Goal: Task Accomplishment & Management: Manage account settings

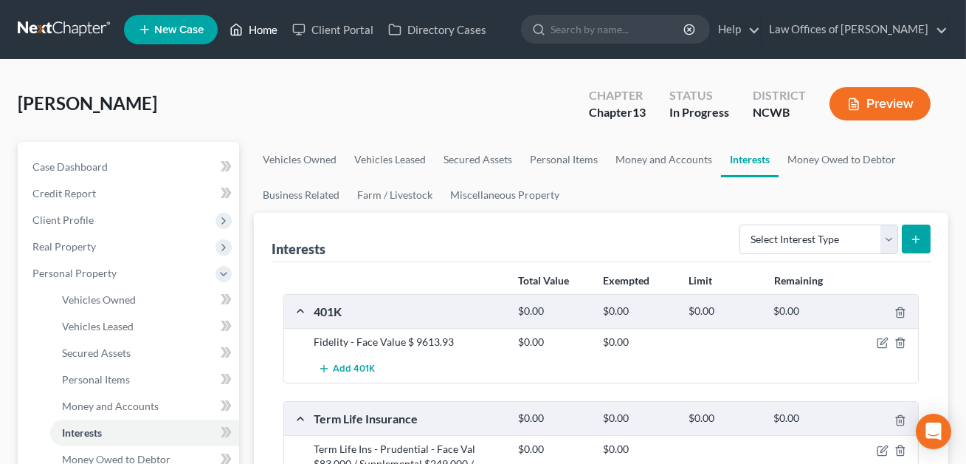
click at [263, 31] on link "Home" at bounding box center [253, 29] width 63 height 27
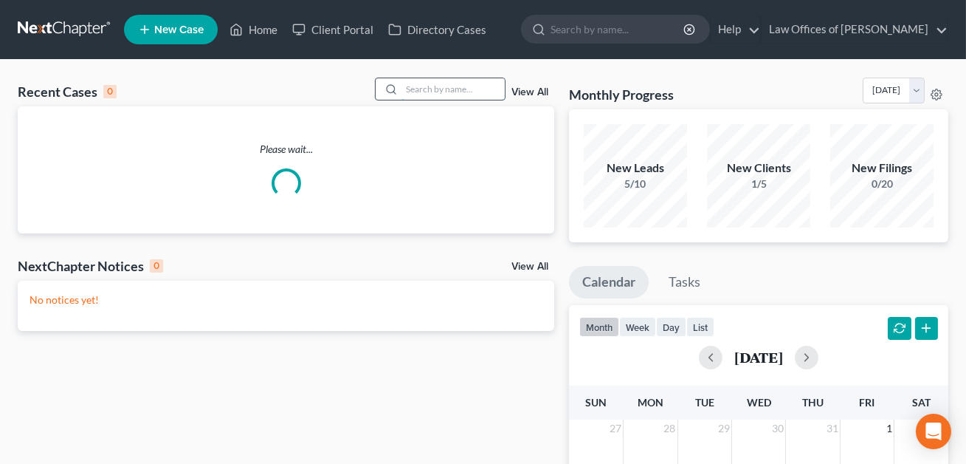
click at [413, 86] on input "search" at bounding box center [453, 88] width 103 height 21
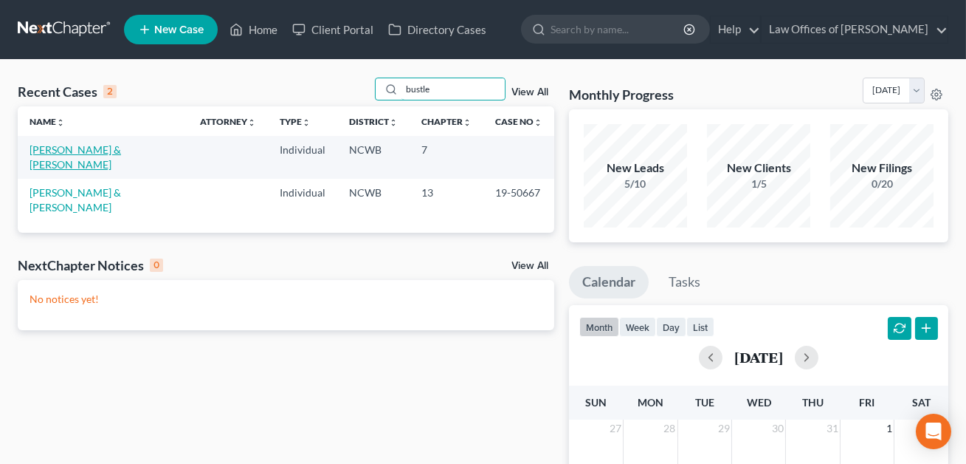
type input "bustle"
click at [113, 147] on link "[PERSON_NAME] & [PERSON_NAME]" at bounding box center [76, 156] width 92 height 27
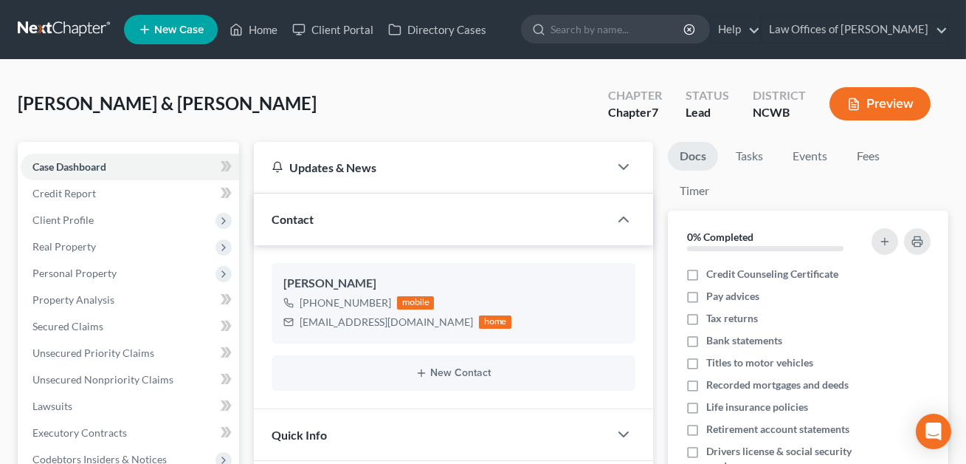
scroll to position [520, 0]
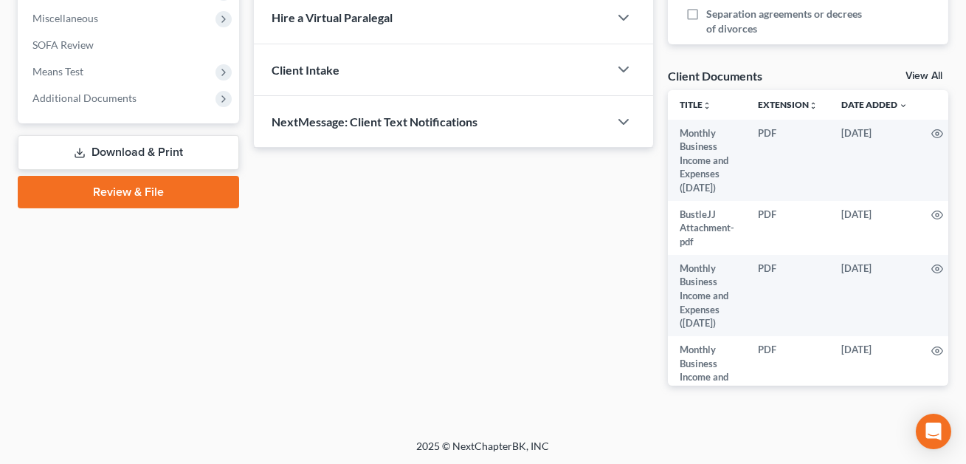
click at [163, 142] on link "Download & Print" at bounding box center [128, 152] width 221 height 35
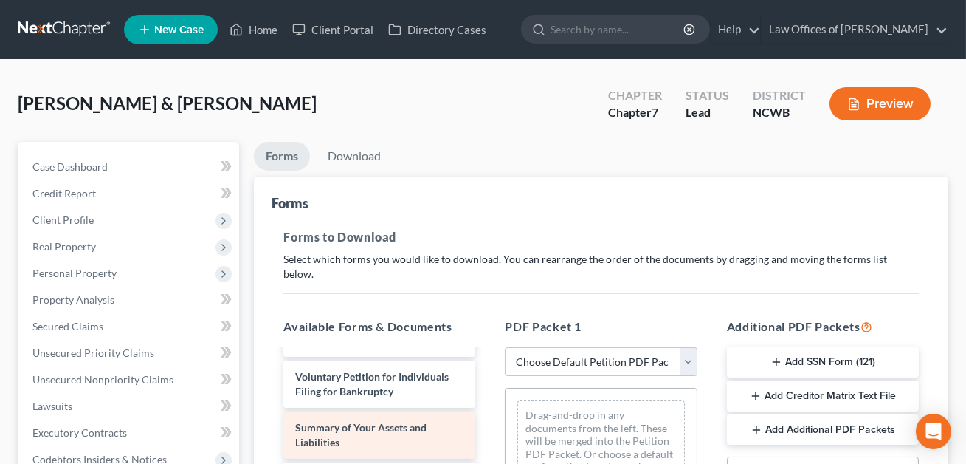
scroll to position [165, 0]
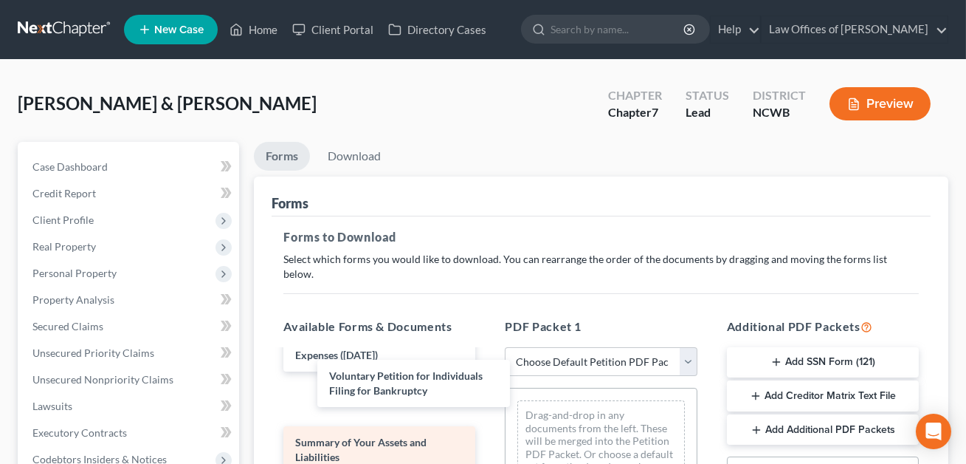
drag, startPoint x: 339, startPoint y: 381, endPoint x: 425, endPoint y: 396, distance: 87.7
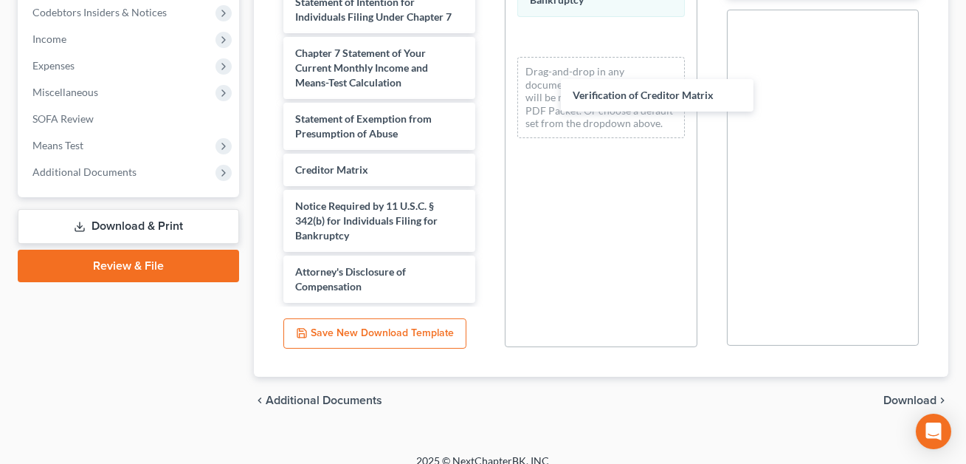
scroll to position [608, 0]
drag, startPoint x: 347, startPoint y: 148, endPoint x: 560, endPoint y: 88, distance: 221.6
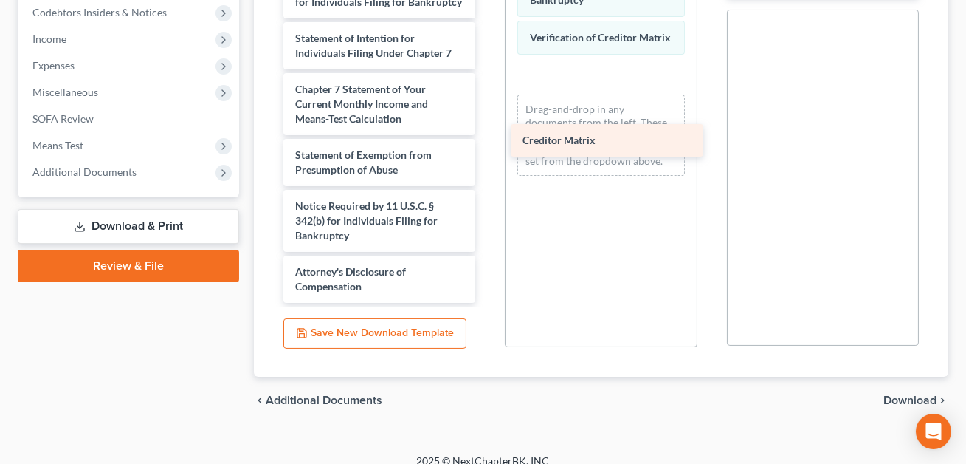
scroll to position [571, 0]
drag, startPoint x: 340, startPoint y: 156, endPoint x: 645, endPoint y: 127, distance: 307.0
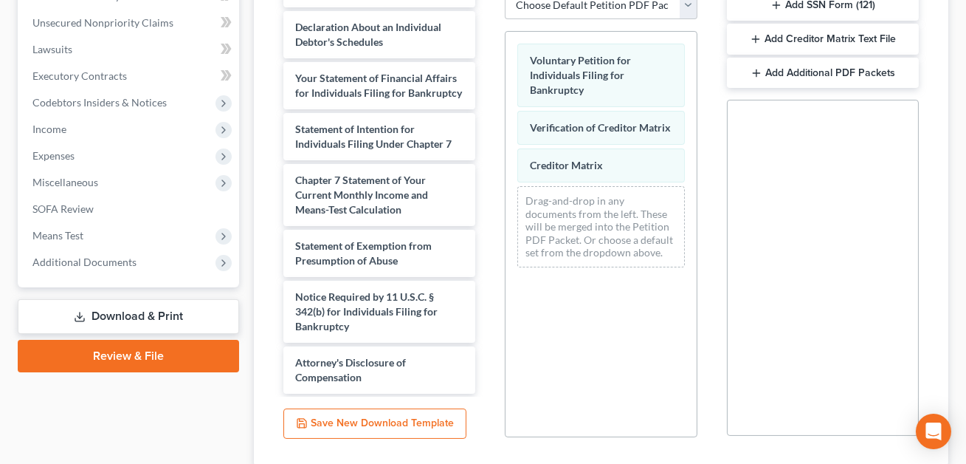
scroll to position [336, 0]
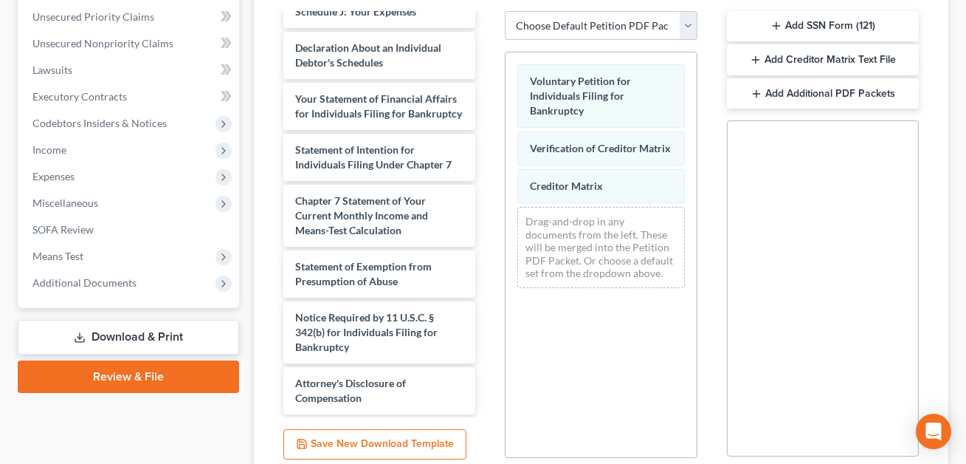
click at [837, 44] on button "Add Creditor Matrix Text File" at bounding box center [823, 59] width 192 height 31
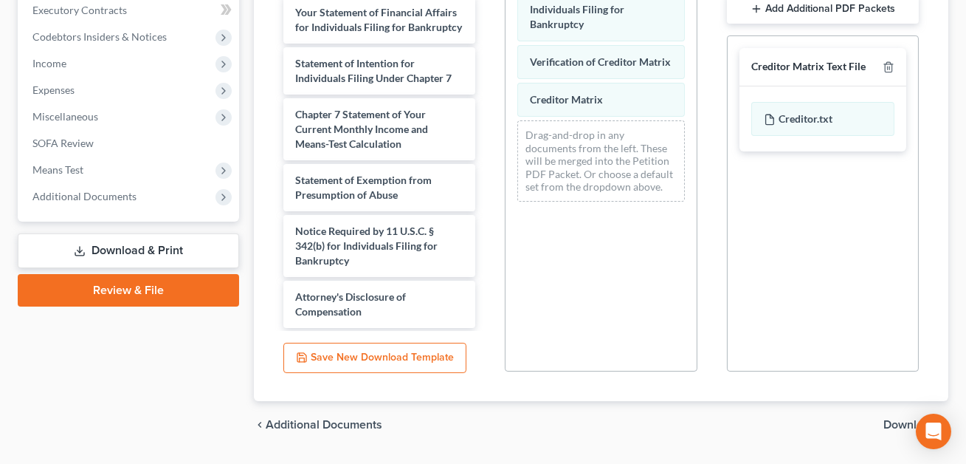
scroll to position [447, 0]
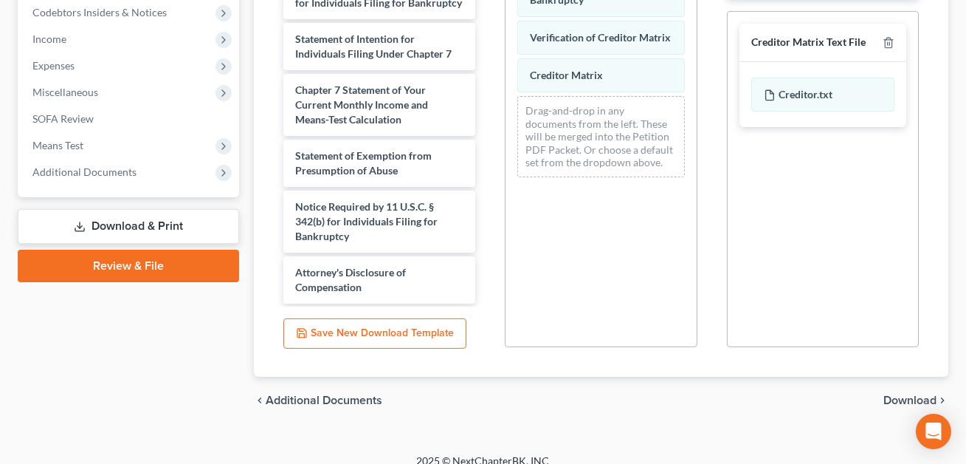
click at [893, 394] on span "Download" at bounding box center [910, 400] width 53 height 12
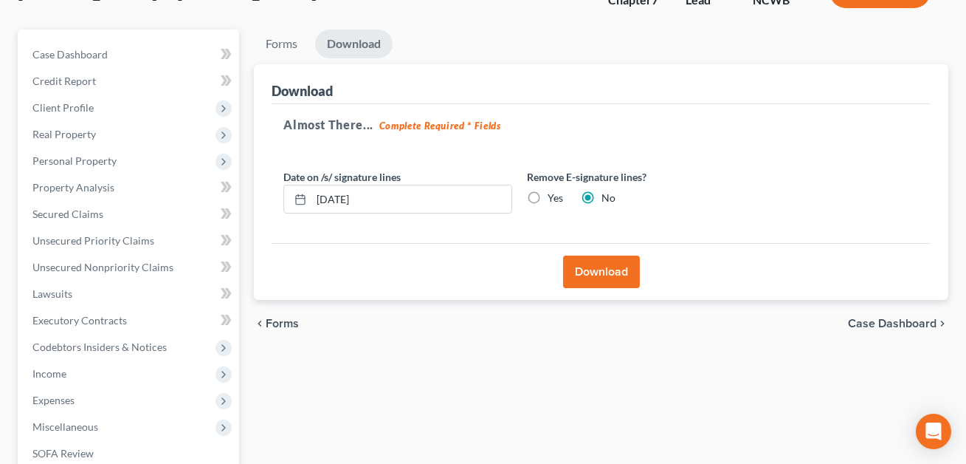
scroll to position [111, 0]
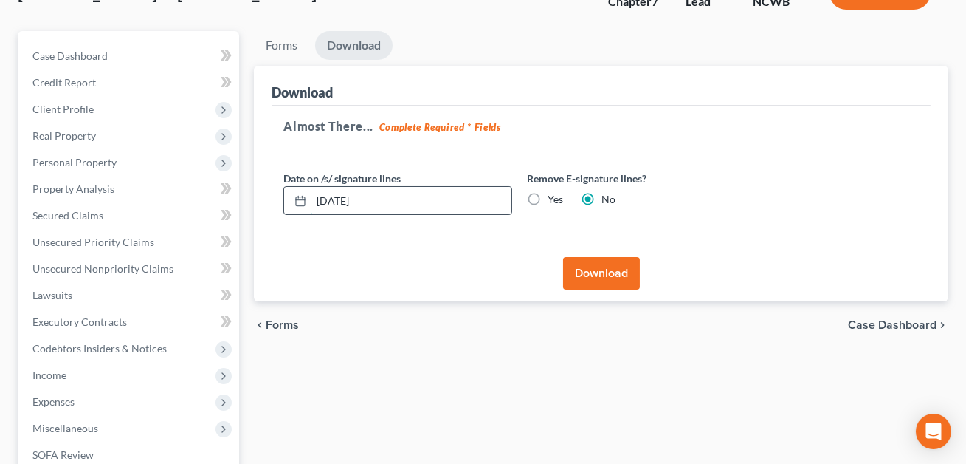
click at [341, 197] on input "[DATE]" at bounding box center [412, 201] width 200 height 28
click at [350, 196] on input "08/128/2025" at bounding box center [412, 201] width 200 height 28
type input "[DATE]"
click at [610, 272] on button "Download" at bounding box center [601, 273] width 77 height 32
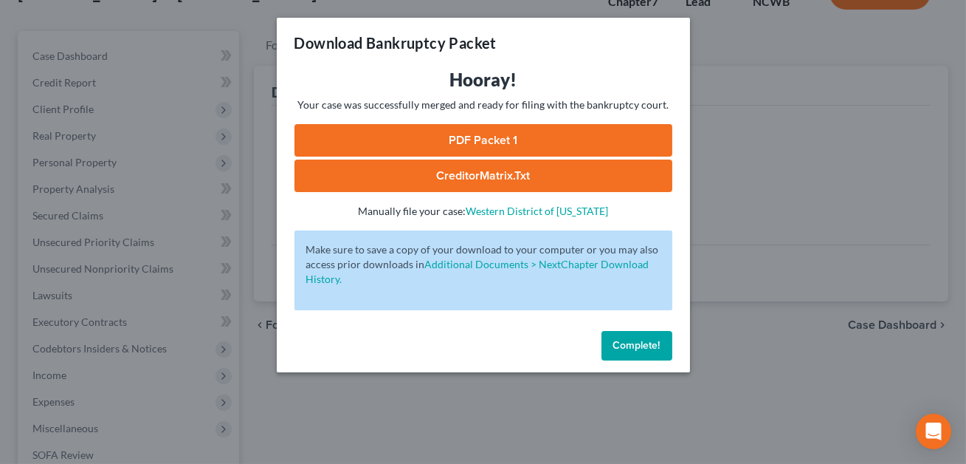
click at [515, 179] on link "CreditorMatrix.txt" at bounding box center [484, 175] width 378 height 32
click at [472, 146] on link "PDF Packet 1" at bounding box center [484, 140] width 378 height 32
click at [630, 355] on button "Complete!" at bounding box center [637, 346] width 71 height 30
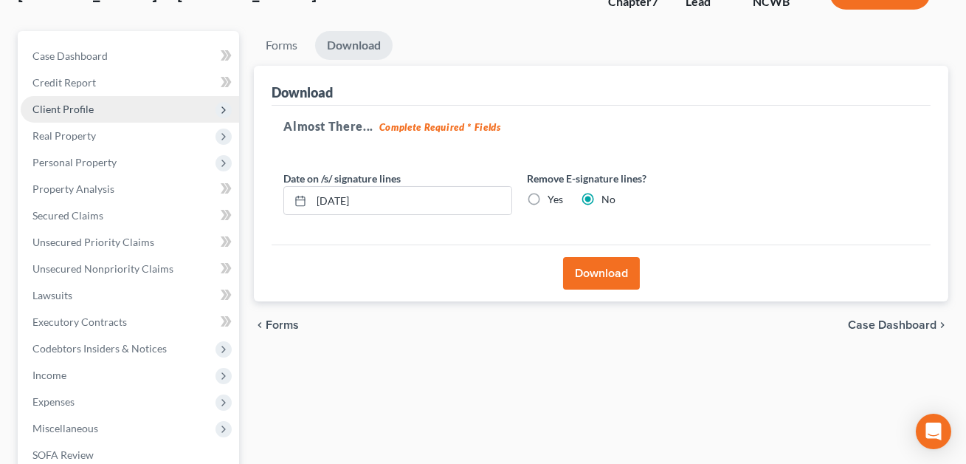
click at [61, 114] on span "Client Profile" at bounding box center [130, 109] width 219 height 27
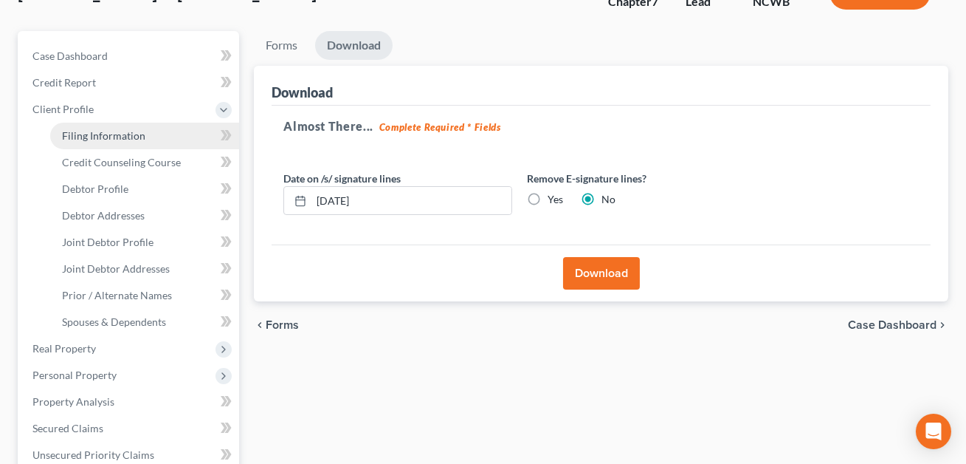
click at [73, 137] on span "Filing Information" at bounding box center [103, 135] width 83 height 13
select select "0"
select select "3"
select select "1"
select select "0"
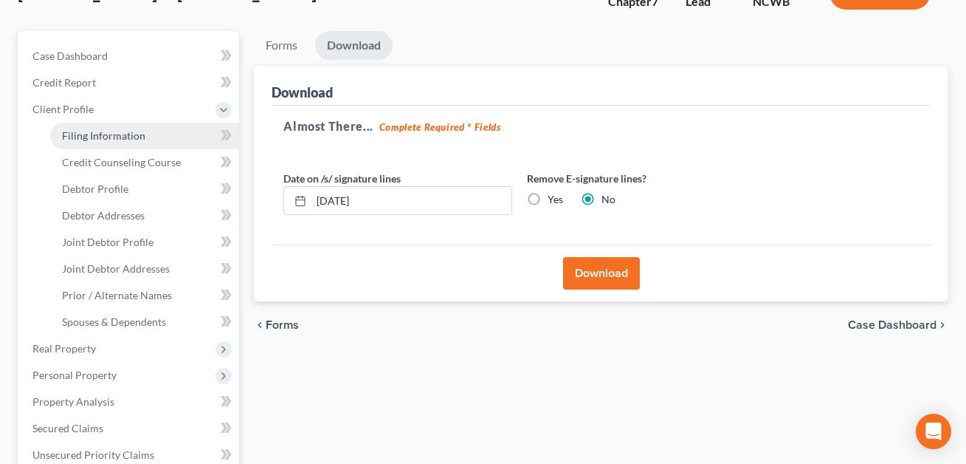
select select "59"
select select "28"
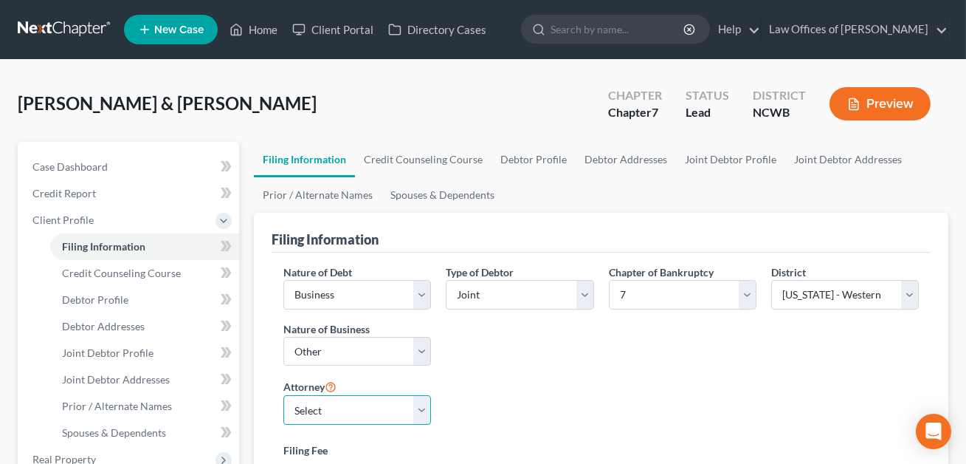
click at [412, 407] on select "Select F. [PERSON_NAME] - NCWB [PERSON_NAME] - NCWB" at bounding box center [357, 410] width 148 height 30
select select "1"
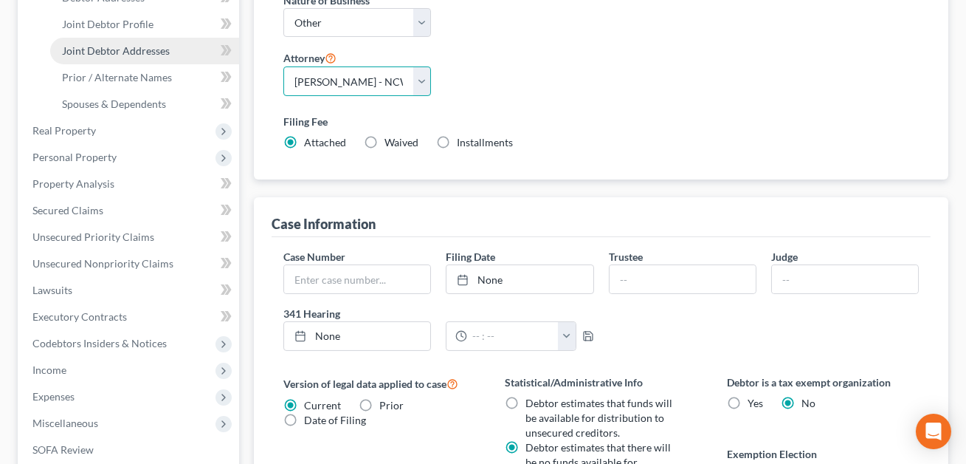
scroll to position [673, 0]
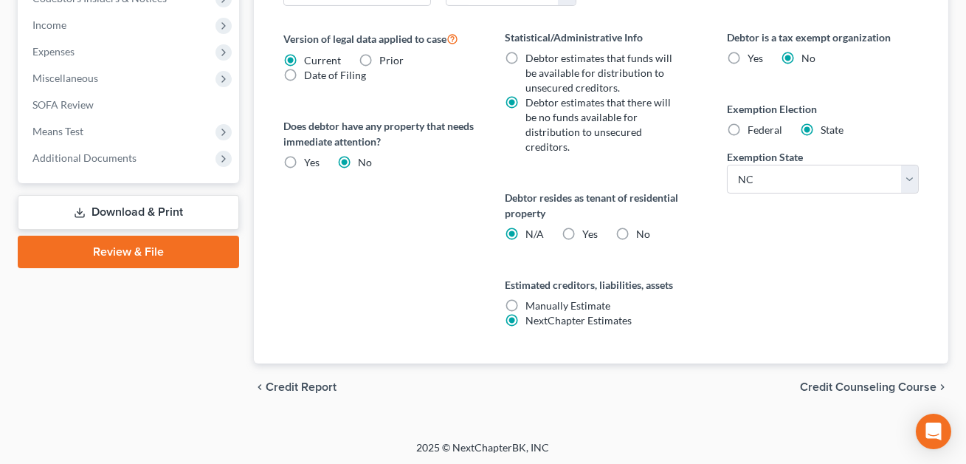
click at [153, 210] on link "Download & Print" at bounding box center [128, 212] width 221 height 35
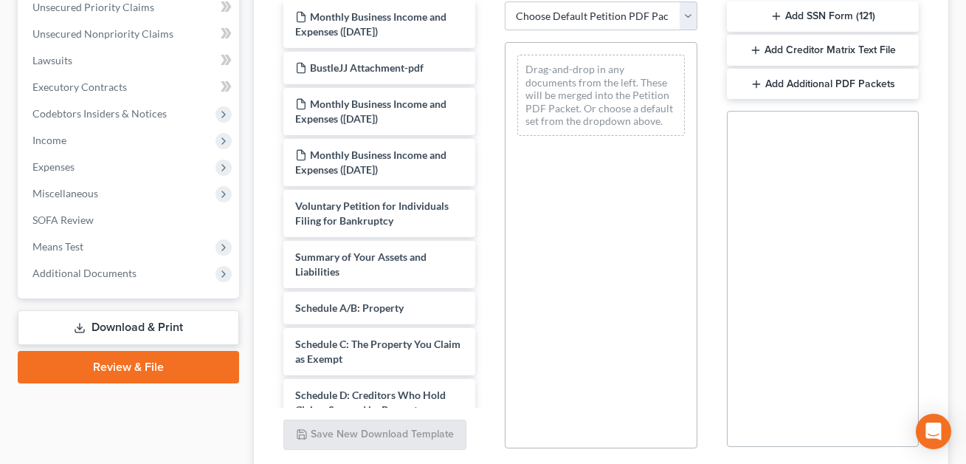
scroll to position [4, 0]
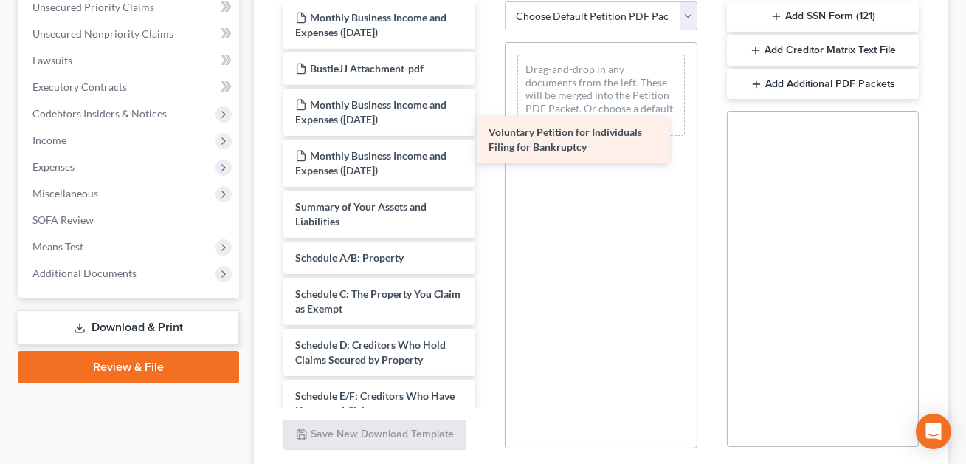
drag, startPoint x: 369, startPoint y: 200, endPoint x: 566, endPoint y: 140, distance: 206.2
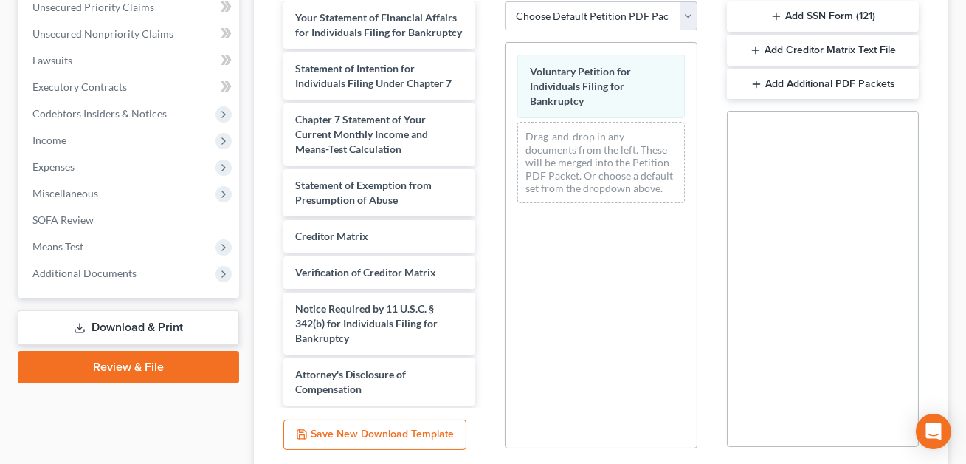
scroll to position [610, 0]
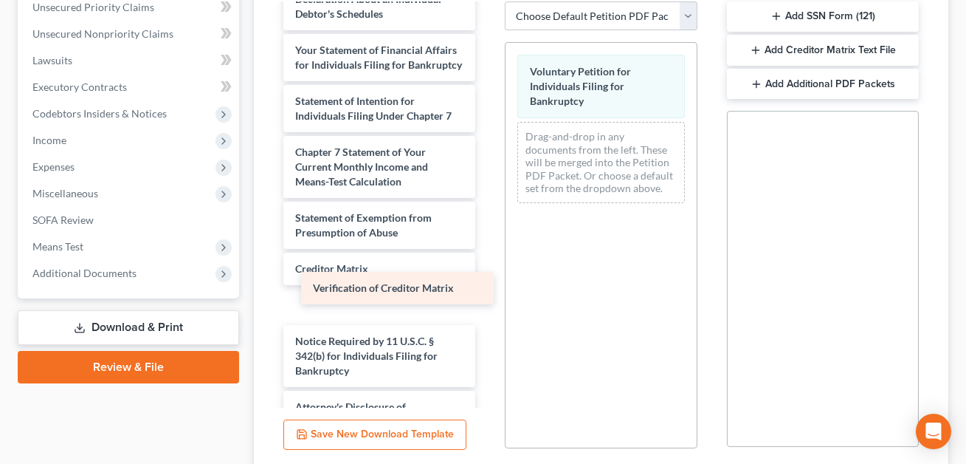
drag, startPoint x: 357, startPoint y: 285, endPoint x: 586, endPoint y: 160, distance: 260.6
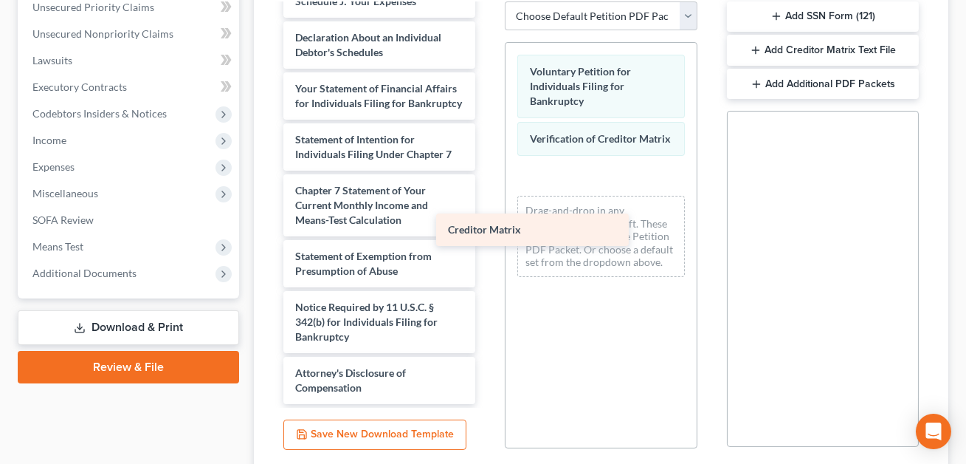
scroll to position [571, 0]
drag, startPoint x: 393, startPoint y: 260, endPoint x: 640, endPoint y: 196, distance: 254.6
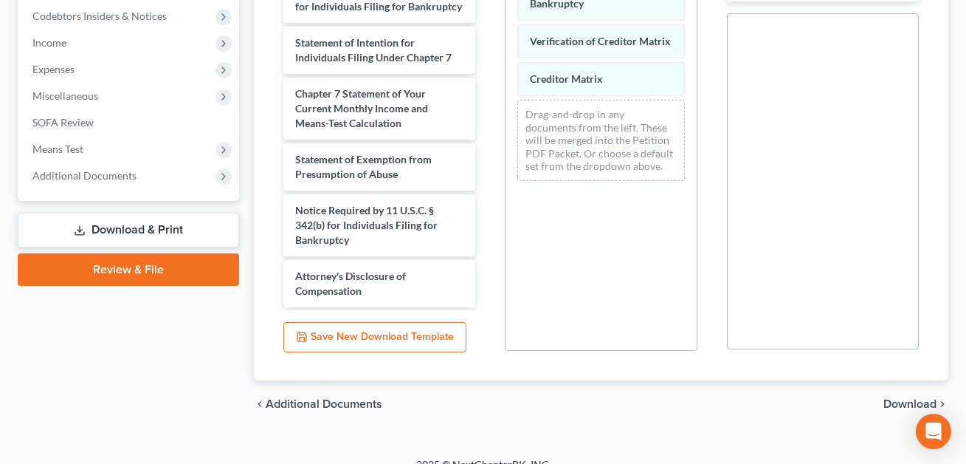
scroll to position [447, 0]
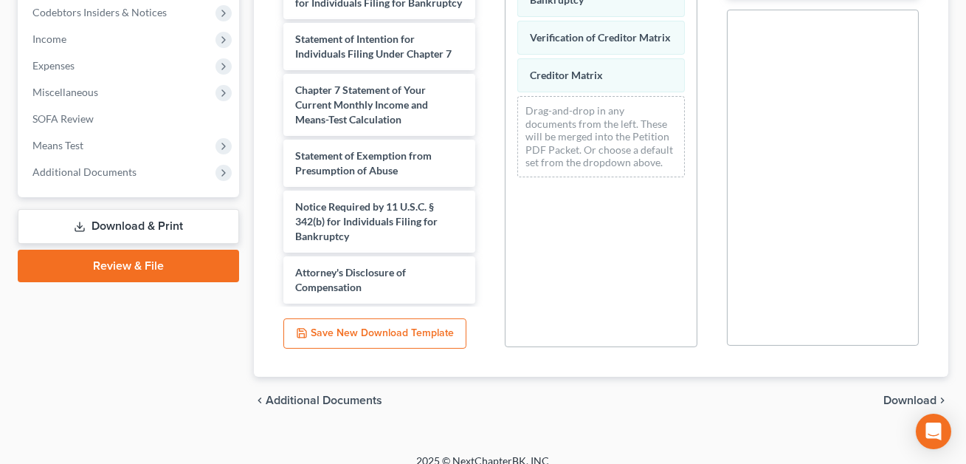
click at [905, 394] on span "Download" at bounding box center [910, 400] width 53 height 12
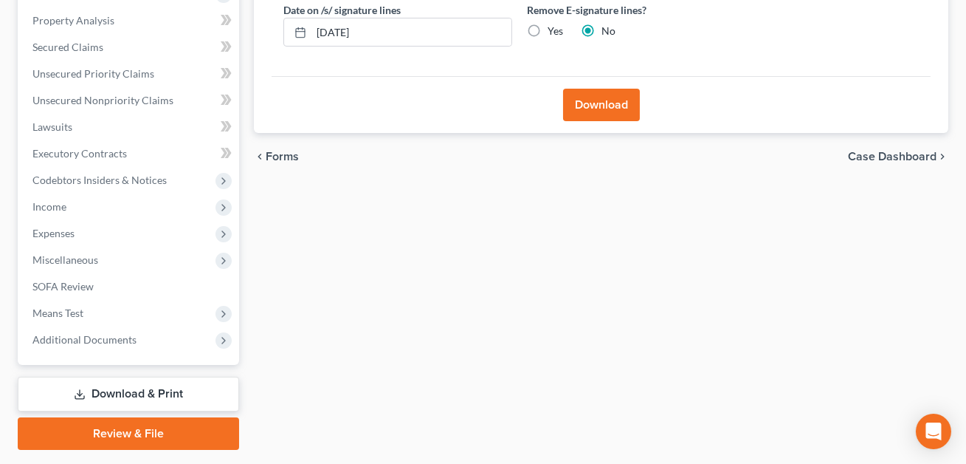
scroll to position [235, 0]
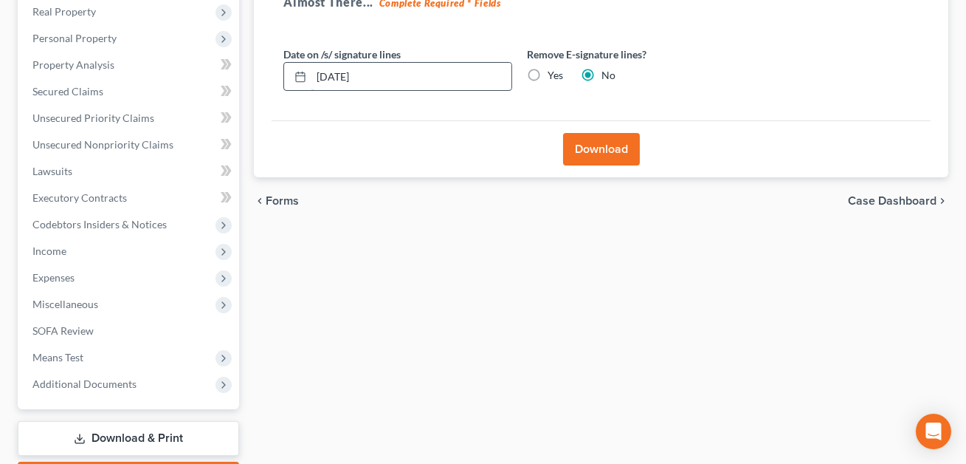
click at [337, 77] on input "[DATE]" at bounding box center [412, 77] width 200 height 28
click at [349, 77] on input "08/128/2025" at bounding box center [412, 77] width 200 height 28
type input "[DATE]"
click at [598, 151] on button "Download" at bounding box center [601, 149] width 77 height 32
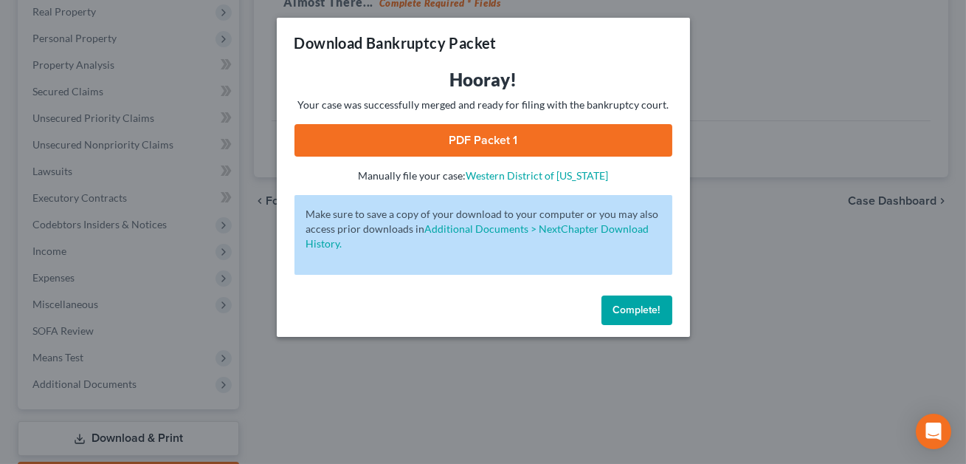
click at [548, 146] on link "PDF Packet 1" at bounding box center [484, 140] width 378 height 32
click at [630, 316] on button "Complete!" at bounding box center [637, 310] width 71 height 30
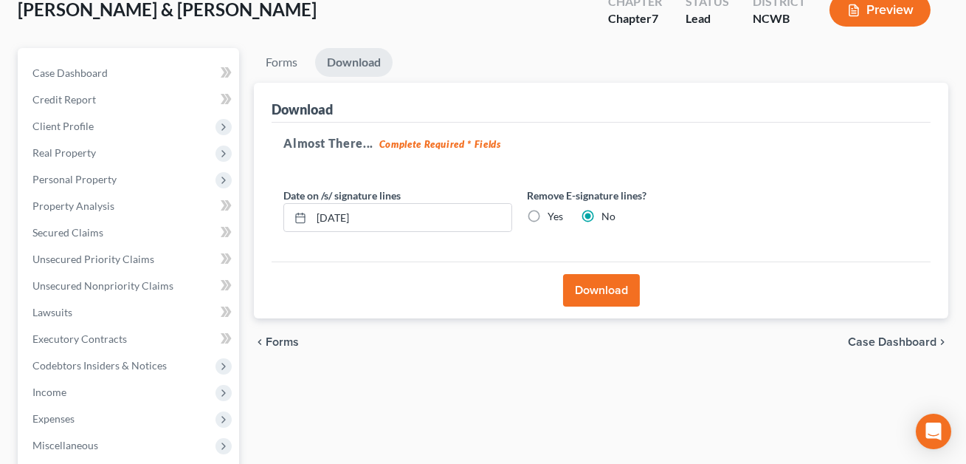
scroll to position [0, 0]
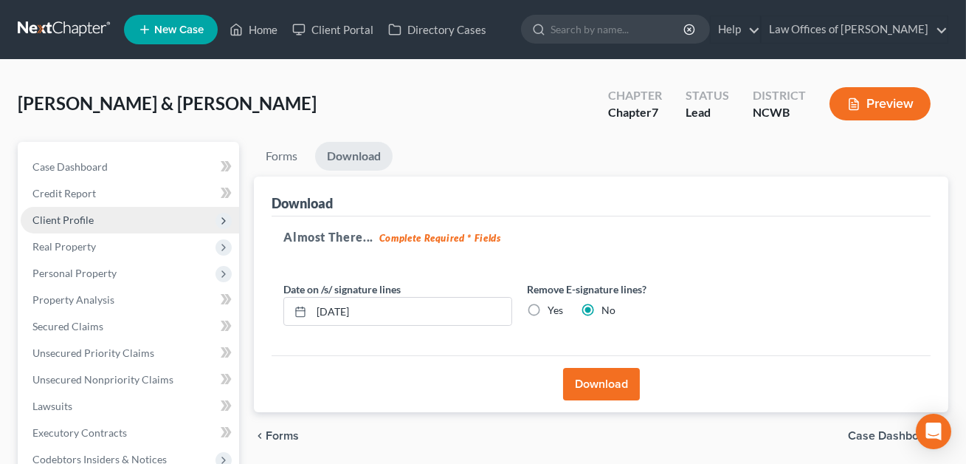
click at [66, 220] on span "Client Profile" at bounding box center [62, 219] width 61 height 13
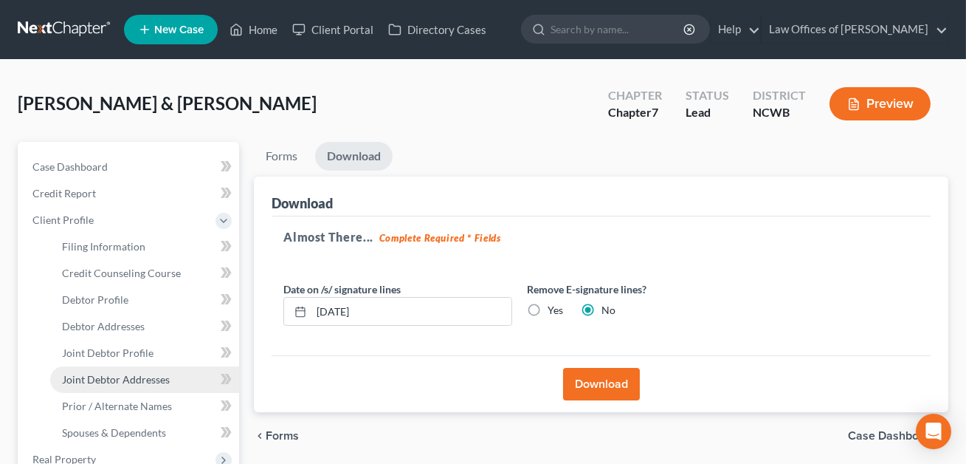
click at [90, 373] on span "Joint Debtor Addresses" at bounding box center [116, 379] width 108 height 13
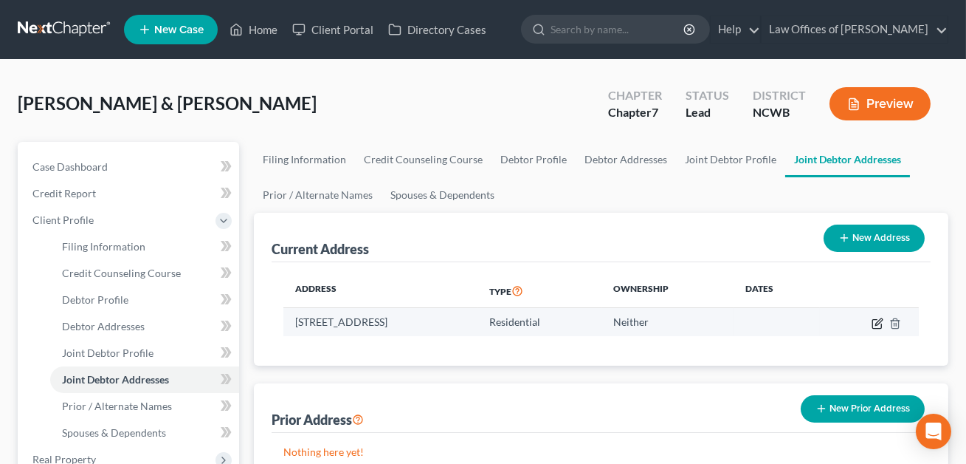
click at [877, 323] on icon "button" at bounding box center [878, 323] width 12 height 12
select select "28"
select select "48"
select select "0"
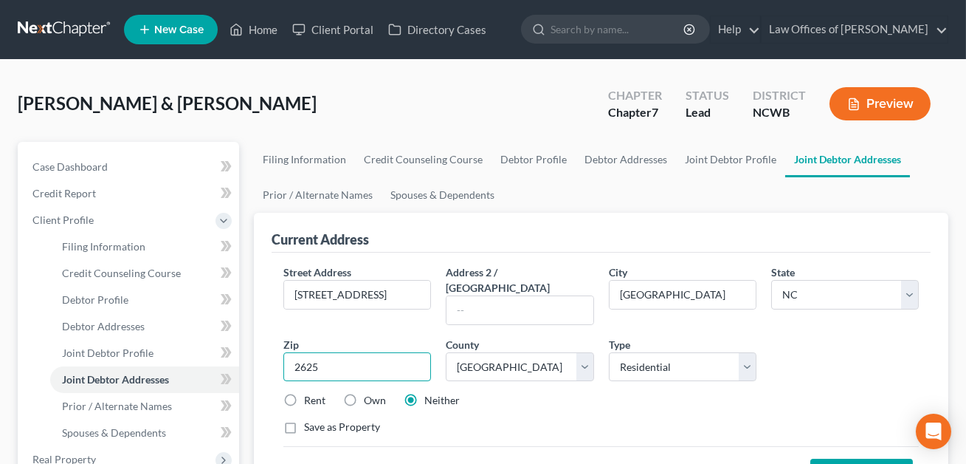
click at [302, 352] on input "2625" at bounding box center [357, 367] width 148 height 30
type input "28625"
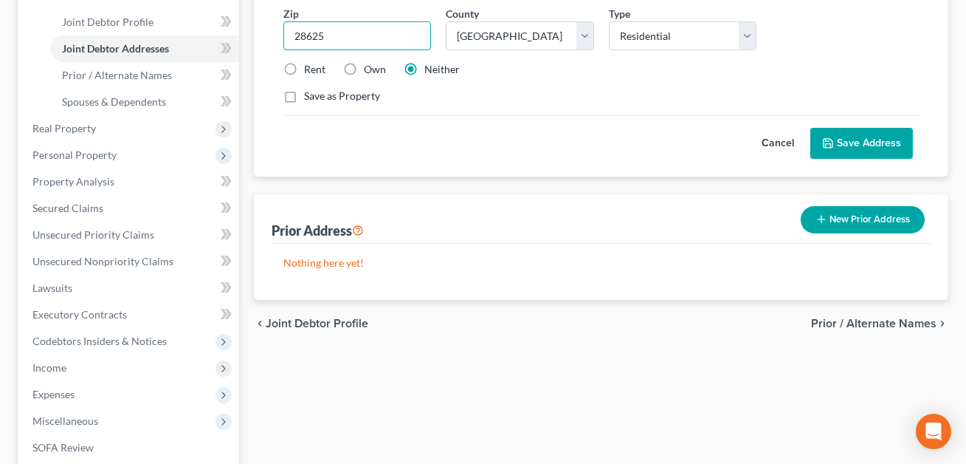
scroll to position [347, 0]
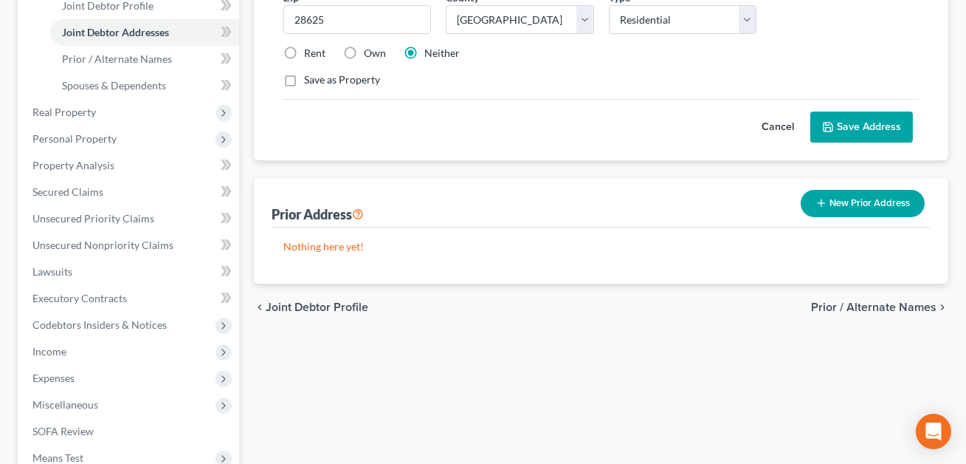
click at [869, 114] on button "Save Address" at bounding box center [862, 126] width 103 height 31
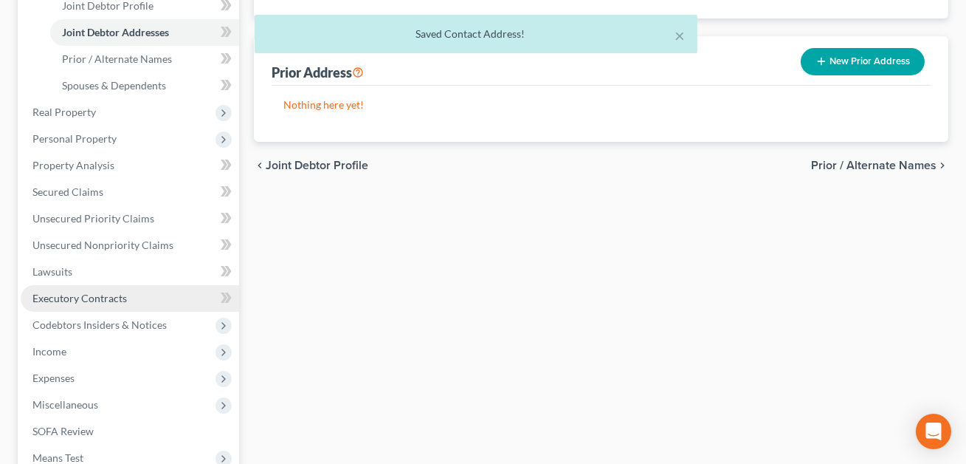
scroll to position [531, 0]
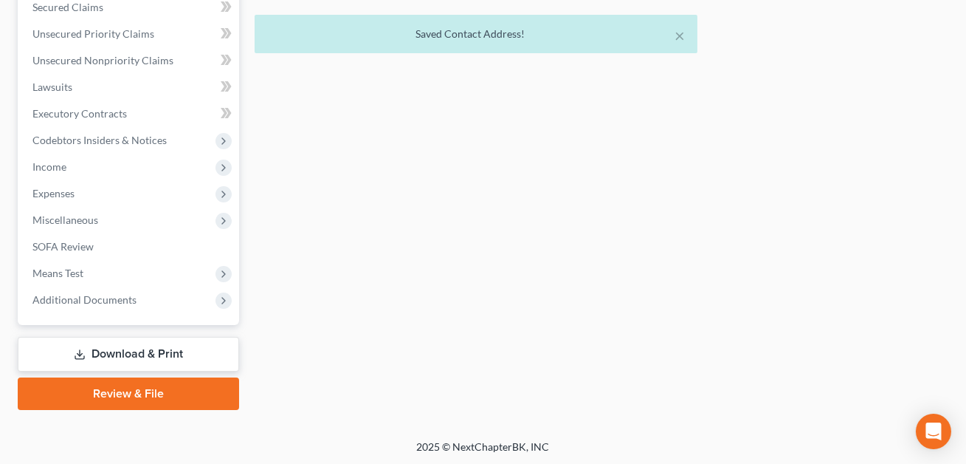
click at [140, 358] on link "Download & Print" at bounding box center [128, 354] width 221 height 35
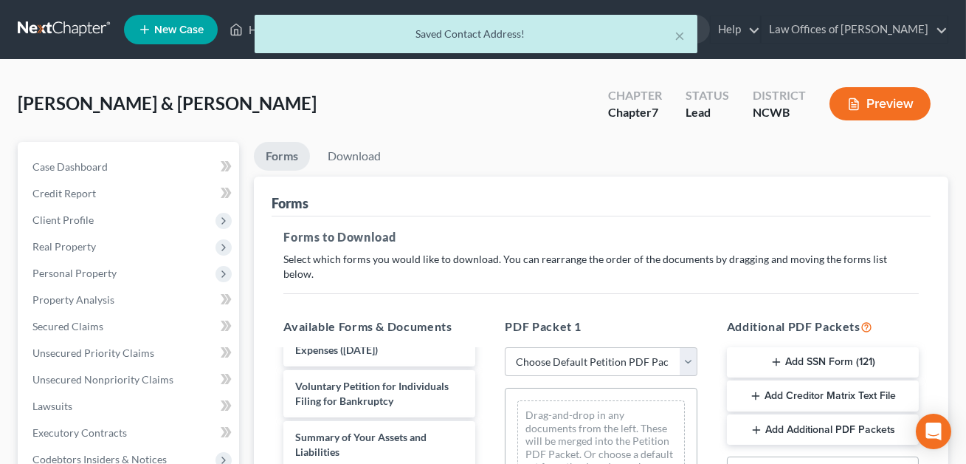
scroll to position [172, 0]
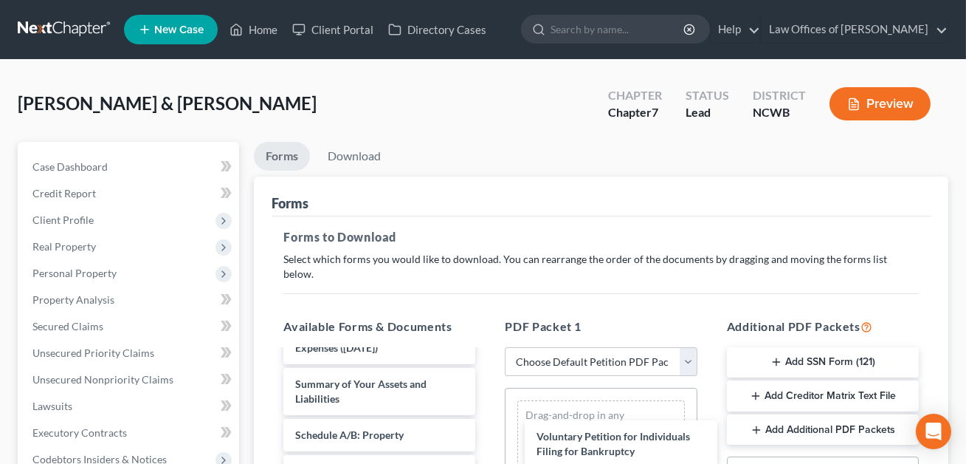
drag, startPoint x: 336, startPoint y: 379, endPoint x: 529, endPoint y: 437, distance: 201.1
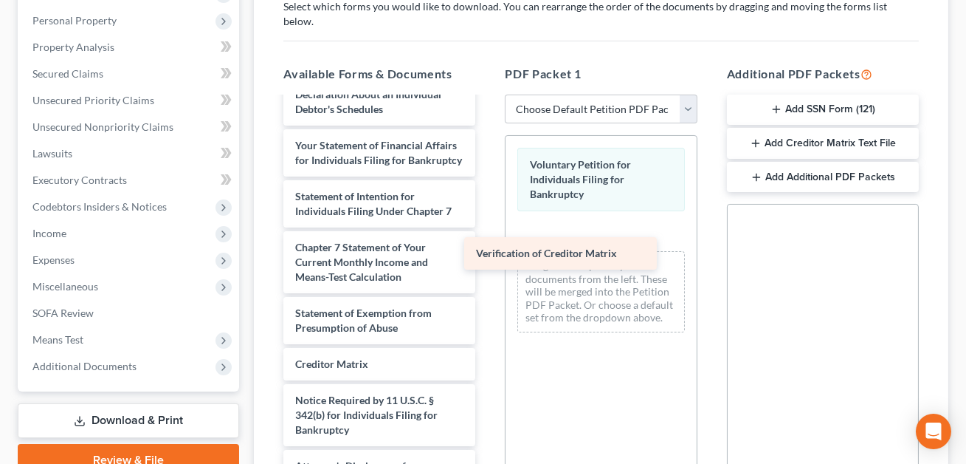
scroll to position [608, 0]
drag, startPoint x: 344, startPoint y: 345, endPoint x: 505, endPoint y: 250, distance: 187.4
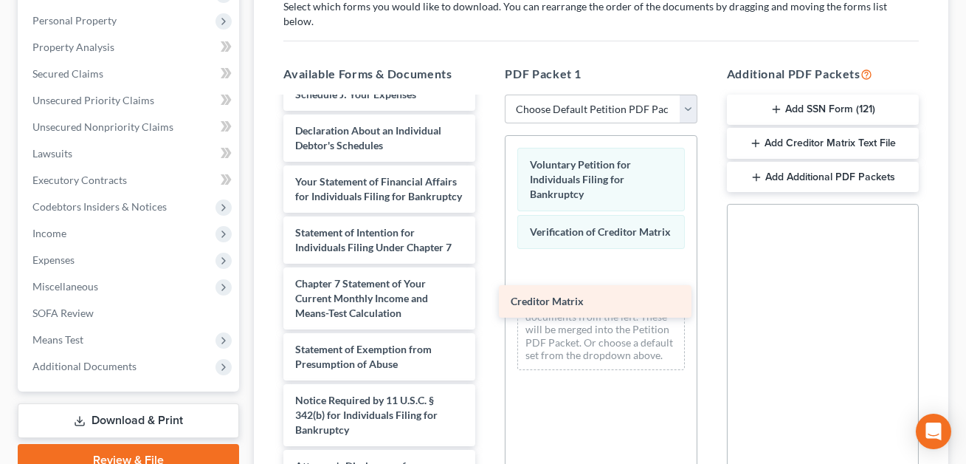
scroll to position [571, 0]
drag, startPoint x: 341, startPoint y: 351, endPoint x: 585, endPoint y: 286, distance: 252.6
click at [487, 286] on div "Creditor Matrix Monthly Business Income and Expenses ([DATE]) BustleJJ Attachme…" at bounding box center [380, 12] width 216 height 971
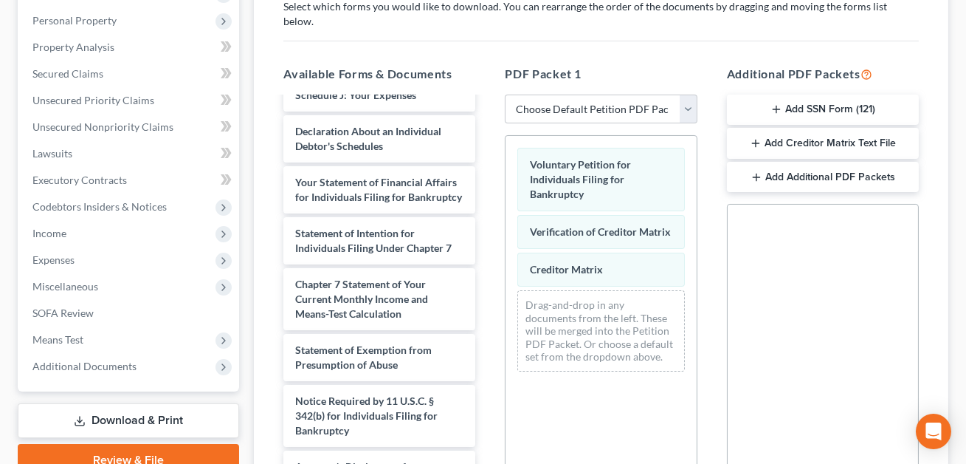
scroll to position [447, 0]
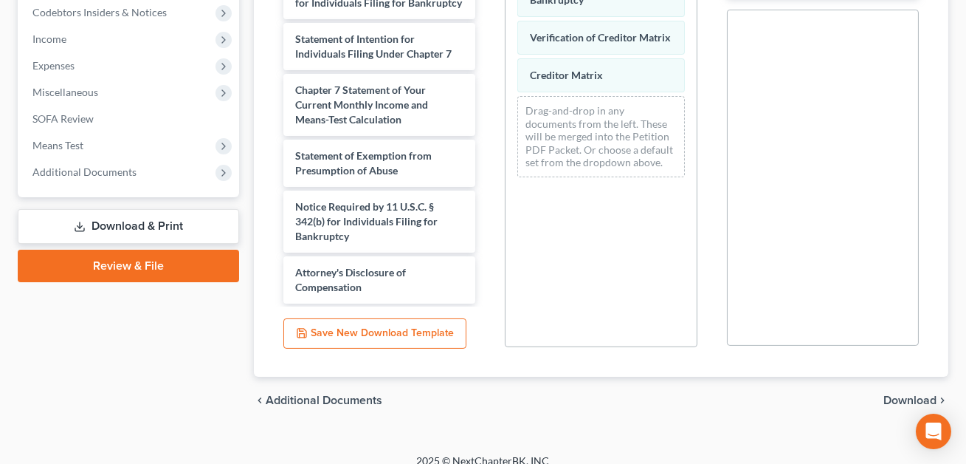
click at [889, 394] on span "Download" at bounding box center [910, 400] width 53 height 12
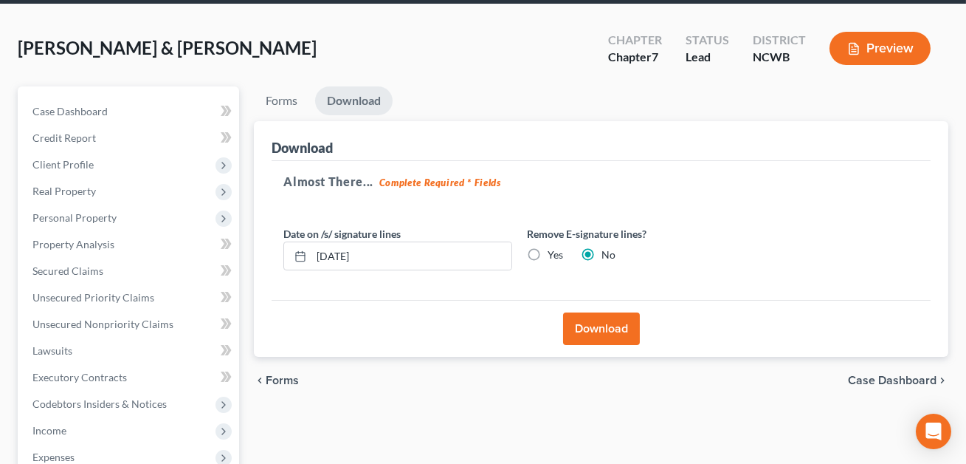
scroll to position [30, 0]
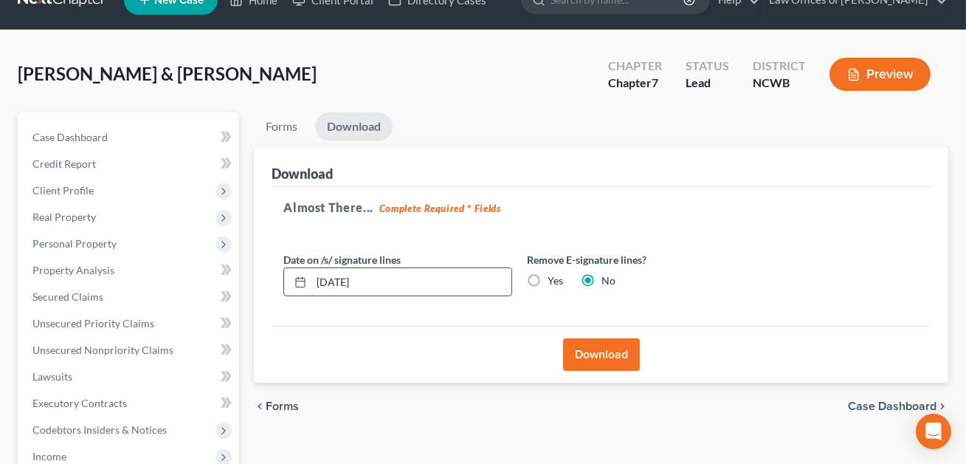
click at [337, 279] on input "[DATE]" at bounding box center [412, 282] width 200 height 28
click at [348, 280] on input "08/128/2025" at bounding box center [412, 282] width 200 height 28
type input "[DATE]"
click at [609, 359] on button "Download" at bounding box center [601, 354] width 77 height 32
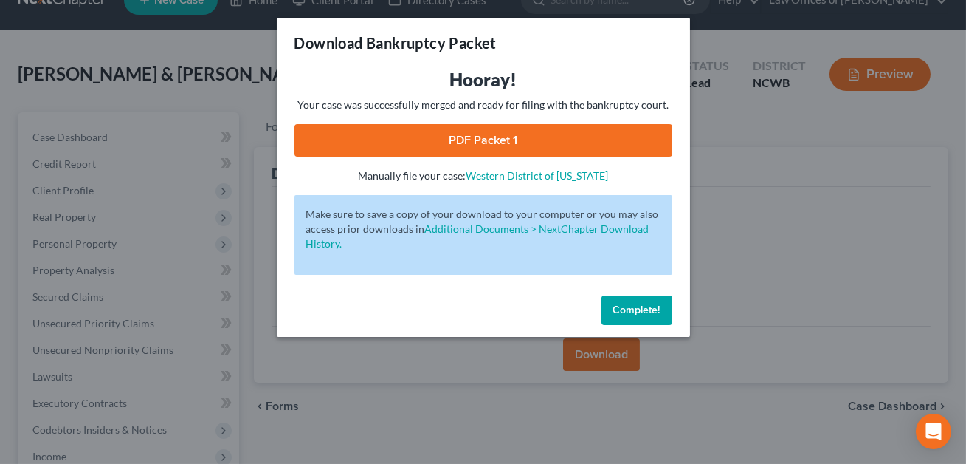
click at [547, 146] on link "PDF Packet 1" at bounding box center [484, 140] width 378 height 32
